Goal: Task Accomplishment & Management: Use online tool/utility

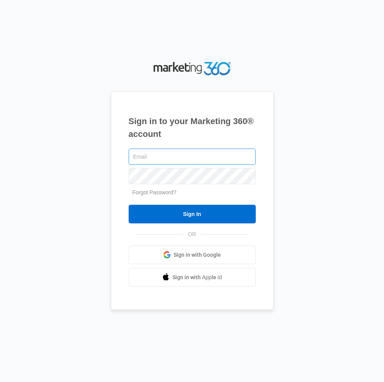
click at [155, 155] on input "text" at bounding box center [192, 157] width 127 height 16
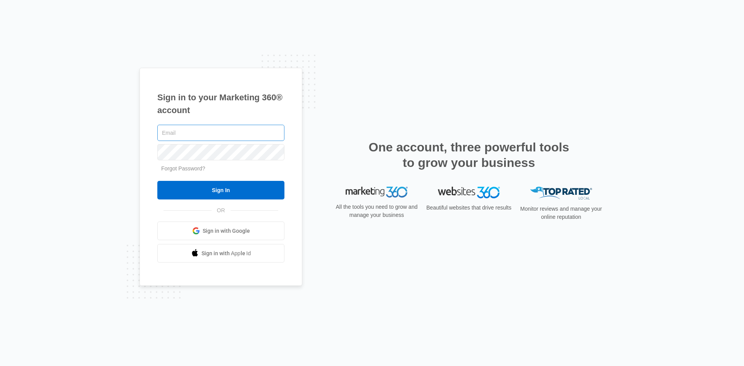
click at [206, 131] on input "text" at bounding box center [220, 133] width 127 height 16
type input "[PERSON_NAME][EMAIL_ADDRESS][DOMAIN_NAME]"
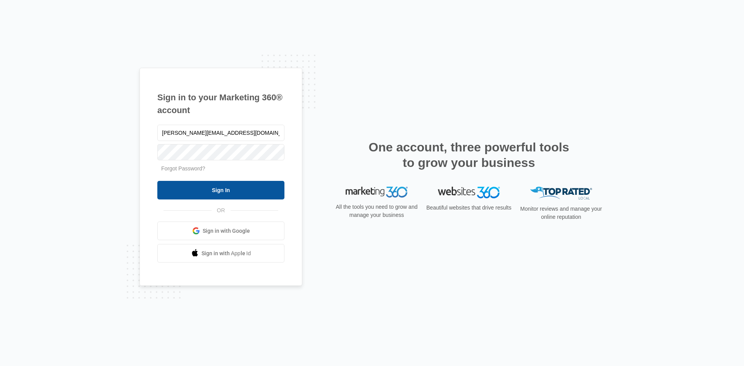
click at [195, 189] on input "Sign In" at bounding box center [220, 190] width 127 height 19
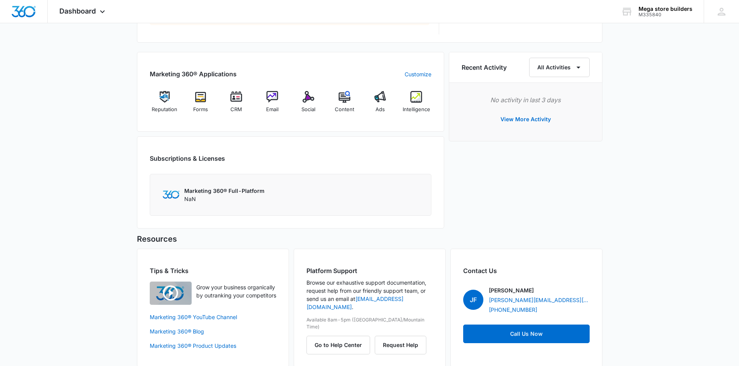
scroll to position [465, 0]
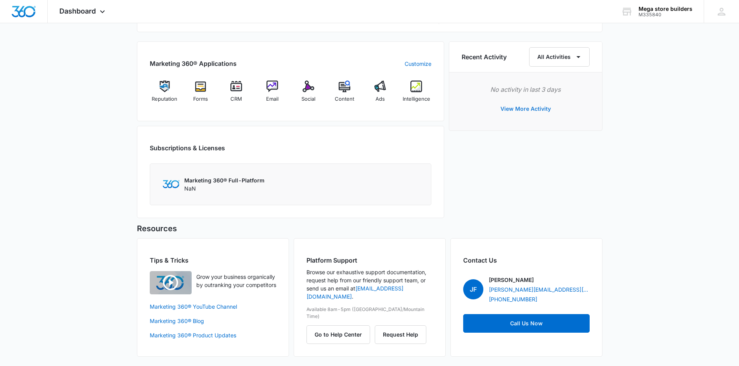
click at [524, 107] on button "View More Activity" at bounding box center [525, 109] width 66 height 19
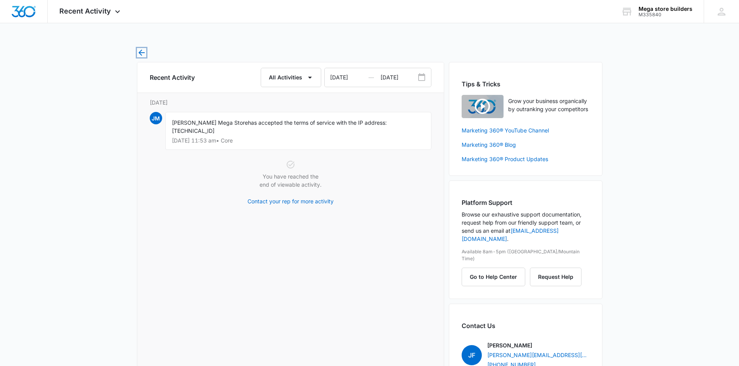
click at [141, 52] on icon "button" at bounding box center [141, 52] width 9 height 9
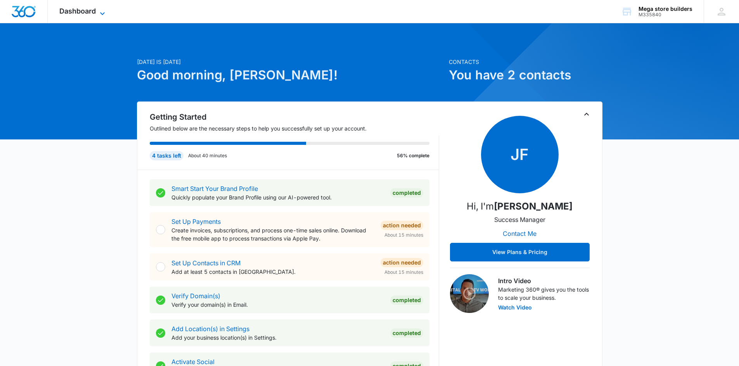
click at [99, 12] on icon at bounding box center [102, 13] width 9 height 9
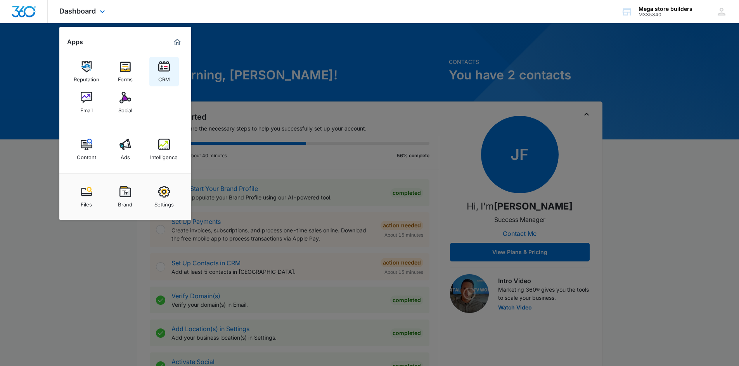
click at [168, 67] on img at bounding box center [164, 67] width 12 height 12
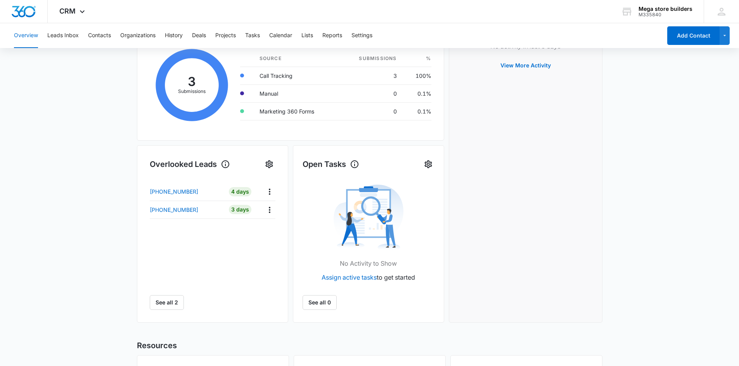
scroll to position [147, 0]
click at [173, 209] on p "+19144234534" at bounding box center [174, 210] width 48 height 8
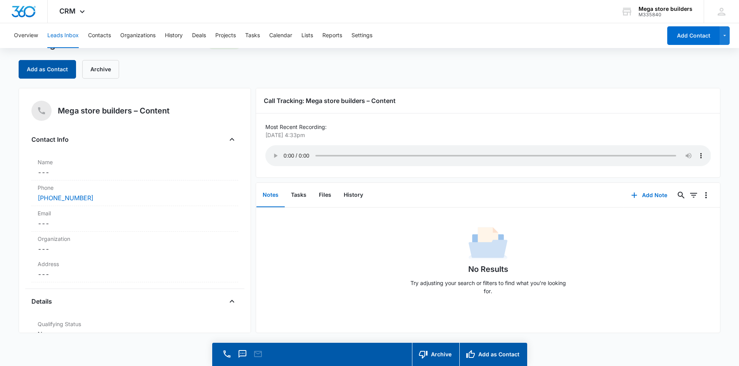
click at [57, 73] on button "Add as Contact" at bounding box center [47, 69] width 57 height 19
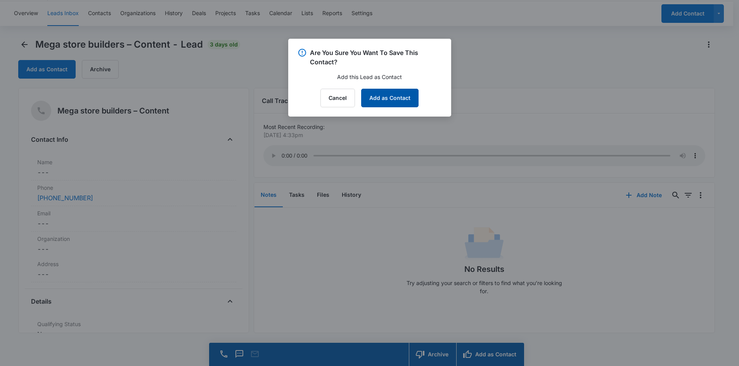
click at [402, 98] on button "Add as Contact" at bounding box center [389, 98] width 57 height 19
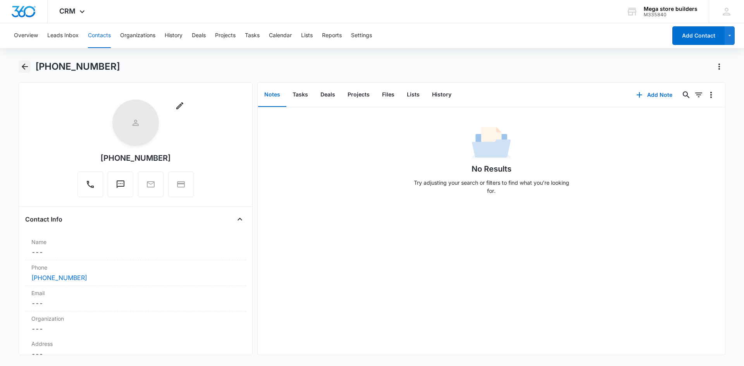
click at [26, 67] on icon "Back" at bounding box center [25, 67] width 6 height 6
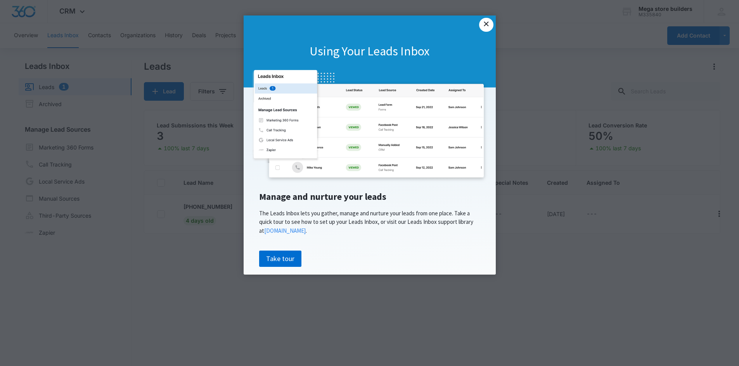
click at [484, 23] on link "×" at bounding box center [486, 25] width 14 height 14
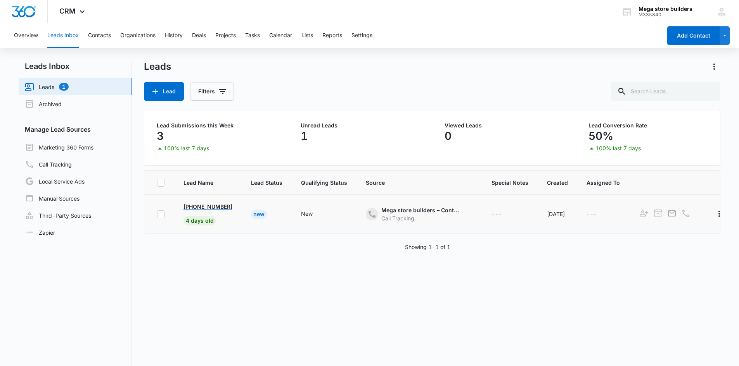
click at [212, 208] on p "+1 (928) 892-8080" at bounding box center [207, 207] width 49 height 8
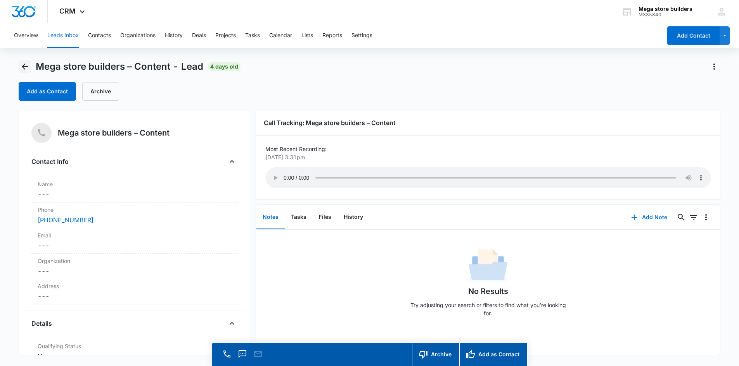
click at [25, 66] on icon "Back" at bounding box center [25, 67] width 6 height 6
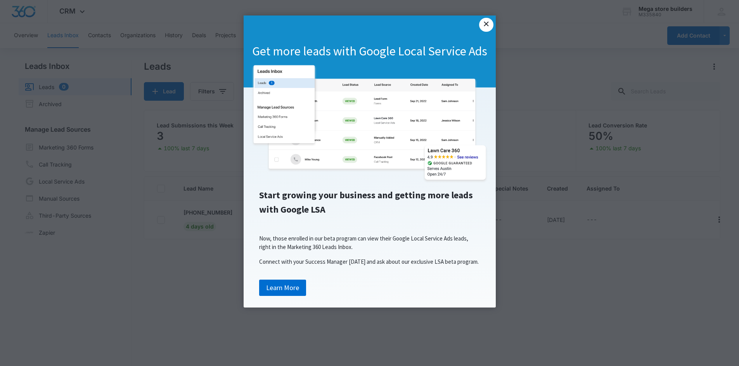
click at [487, 26] on link "×" at bounding box center [486, 25] width 14 height 14
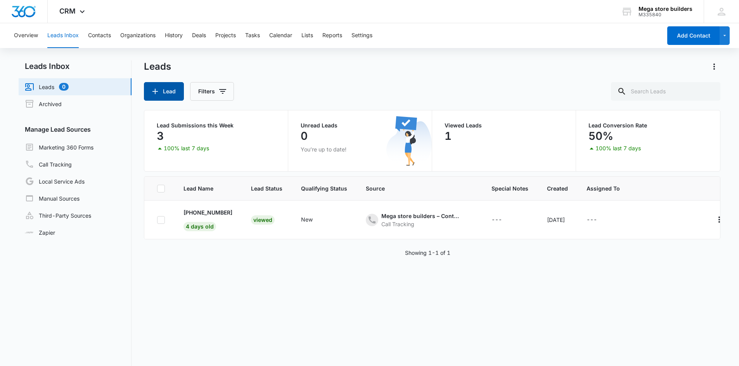
click at [155, 92] on icon "button" at bounding box center [154, 91] width 5 height 5
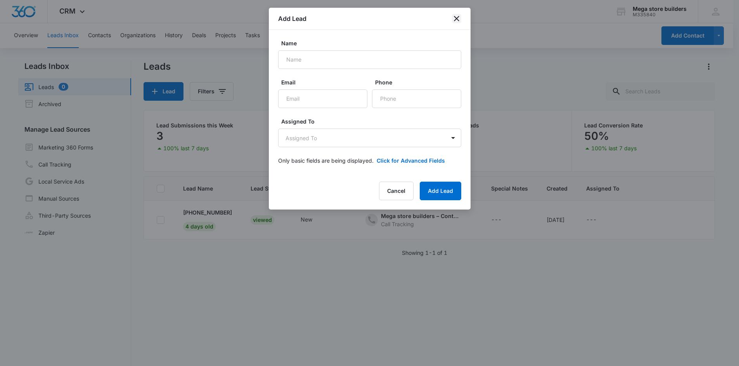
click at [456, 17] on icon "close" at bounding box center [456, 18] width 9 height 9
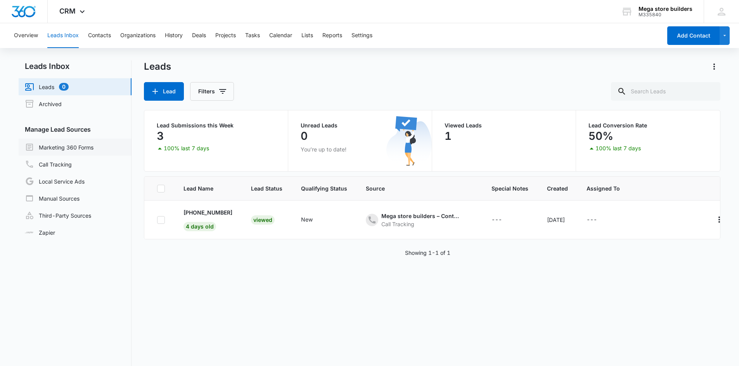
click at [74, 148] on link "Marketing 360 Forms" at bounding box center [59, 147] width 69 height 9
